Goal: Task Accomplishment & Management: Manage account settings

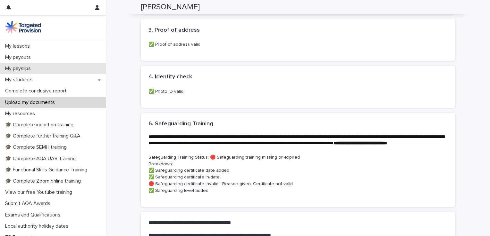
scroll to position [89, 0]
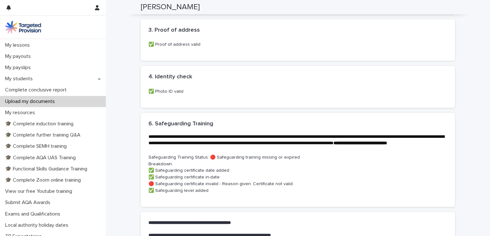
click at [51, 102] on p "Upload my documents" at bounding box center [31, 102] width 57 height 6
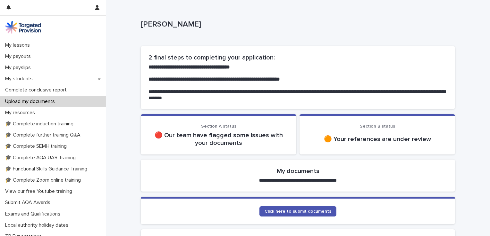
scroll to position [22, 0]
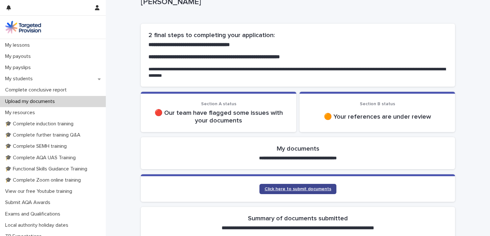
click at [304, 192] on link "Click here to submit documents" at bounding box center [297, 189] width 77 height 10
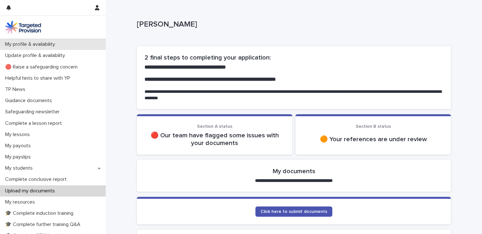
click at [43, 46] on p "My profile & availability" at bounding box center [32, 44] width 58 height 6
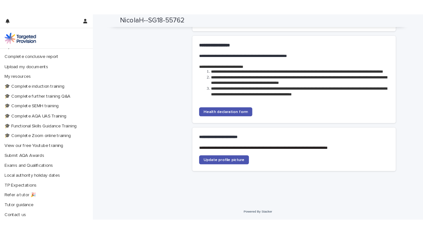
scroll to position [131, 0]
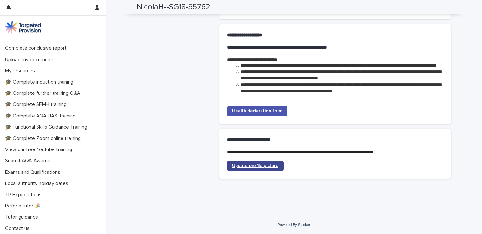
click at [257, 163] on link "Update profile picture" at bounding box center [255, 166] width 57 height 10
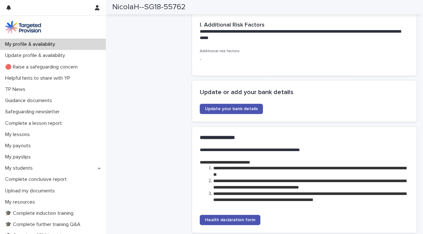
scroll to position [1307, 0]
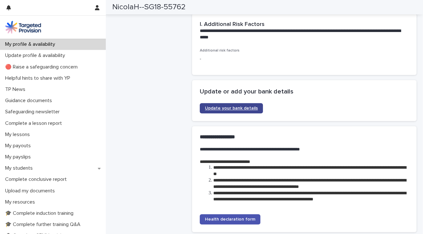
click at [223, 108] on link "Update your bank details" at bounding box center [231, 108] width 63 height 10
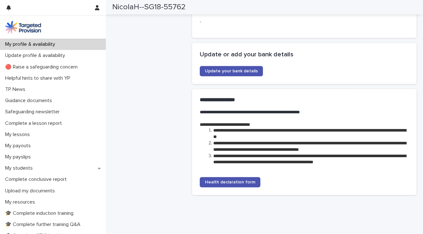
scroll to position [1345, 0]
click at [220, 180] on span "Health declaration form" at bounding box center [230, 182] width 50 height 4
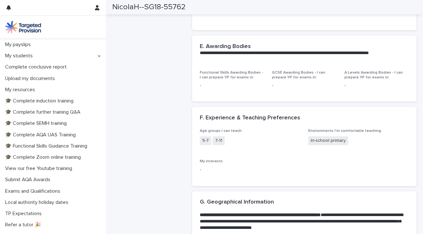
scroll to position [131, 0]
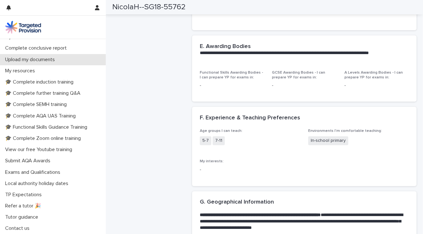
click at [32, 64] on div "Upload my documents" at bounding box center [53, 59] width 106 height 11
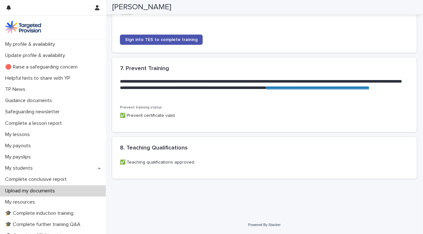
scroll to position [662, 0]
click at [30, 45] on p "My profile & availability" at bounding box center [32, 44] width 58 height 6
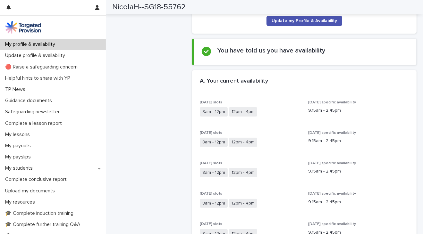
scroll to position [83, 0]
